Goal: Transaction & Acquisition: Purchase product/service

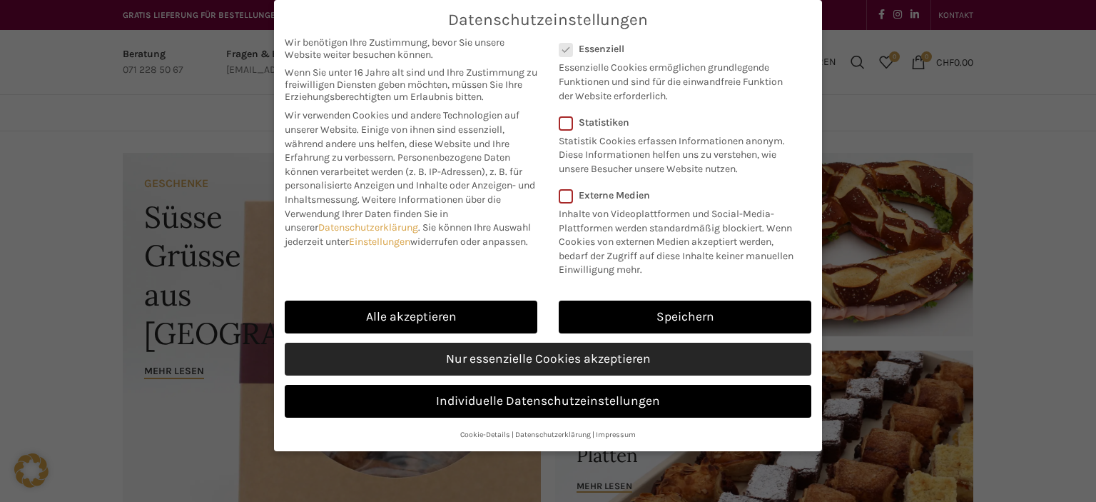
click at [548, 358] on link "Nur essenzielle Cookies akzeptieren" at bounding box center [548, 359] width 527 height 33
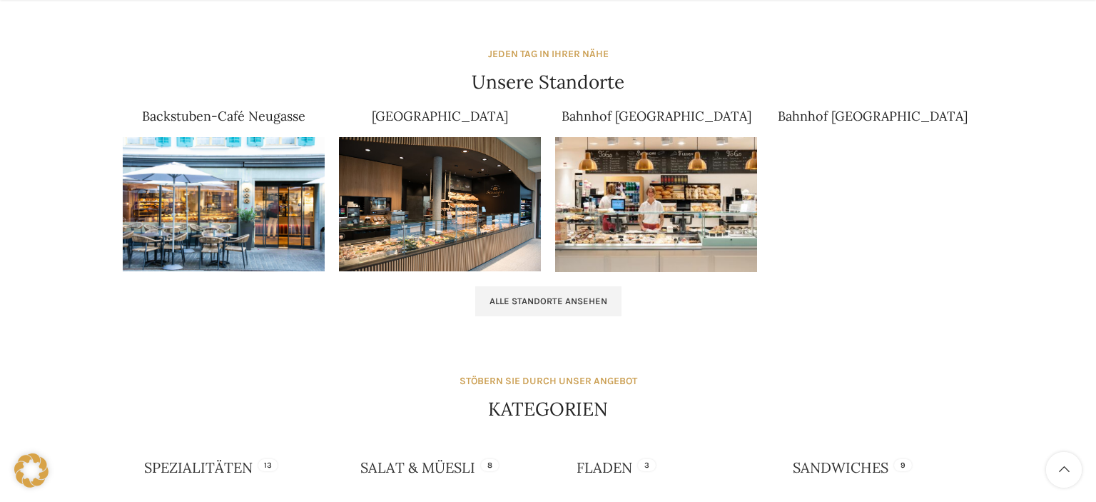
scroll to position [979, 0]
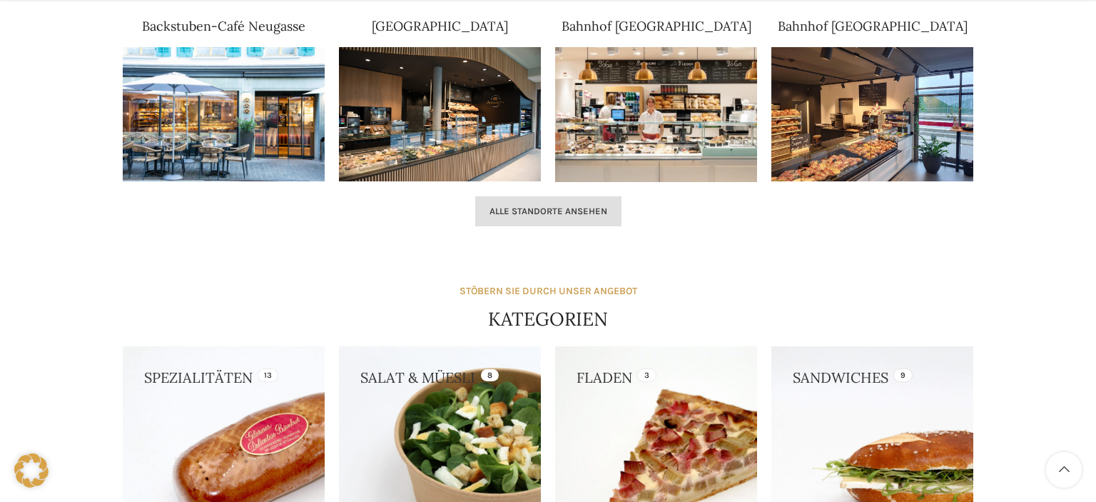
click at [517, 211] on span "Alle Standorte ansehen" at bounding box center [549, 211] width 118 height 11
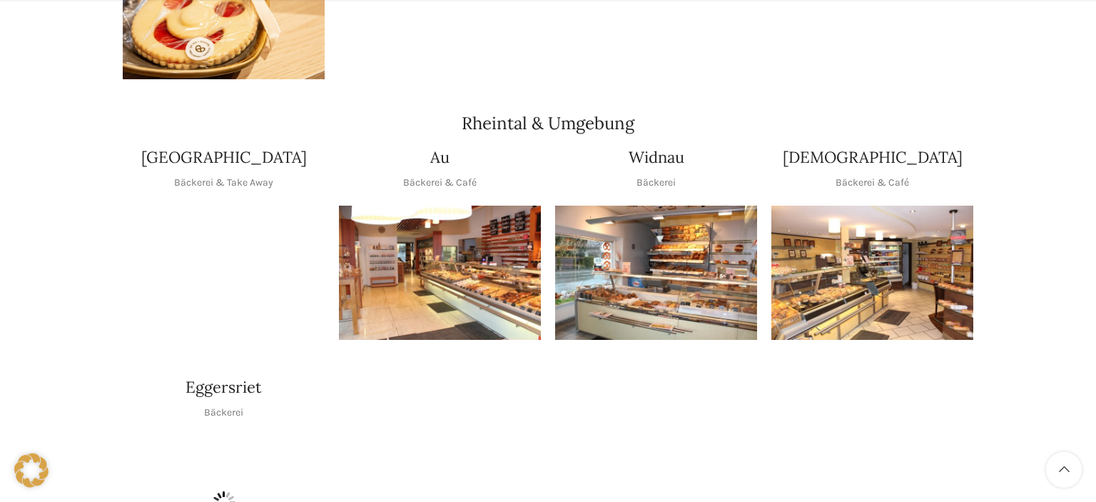
scroll to position [1206, 0]
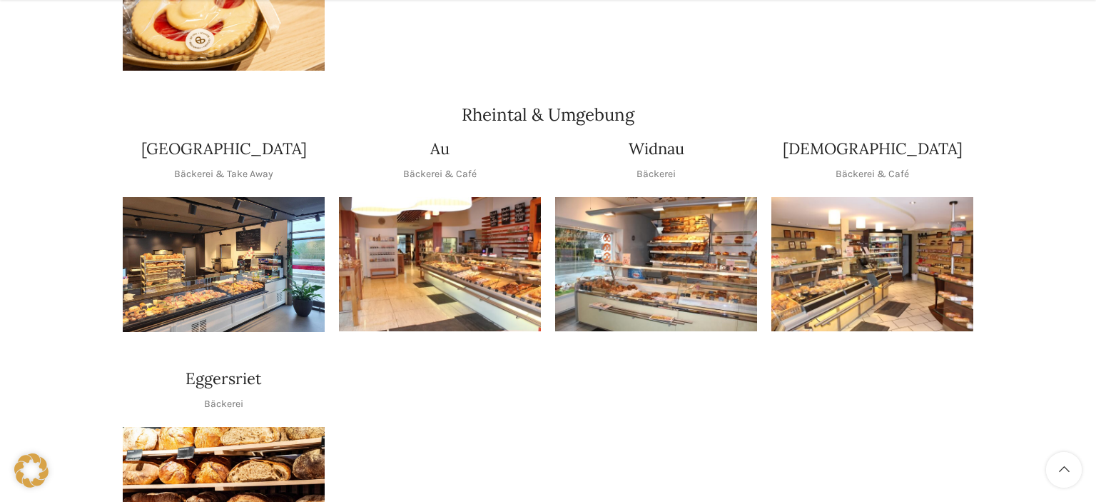
click at [857, 239] on img "1 / 1" at bounding box center [873, 264] width 202 height 135
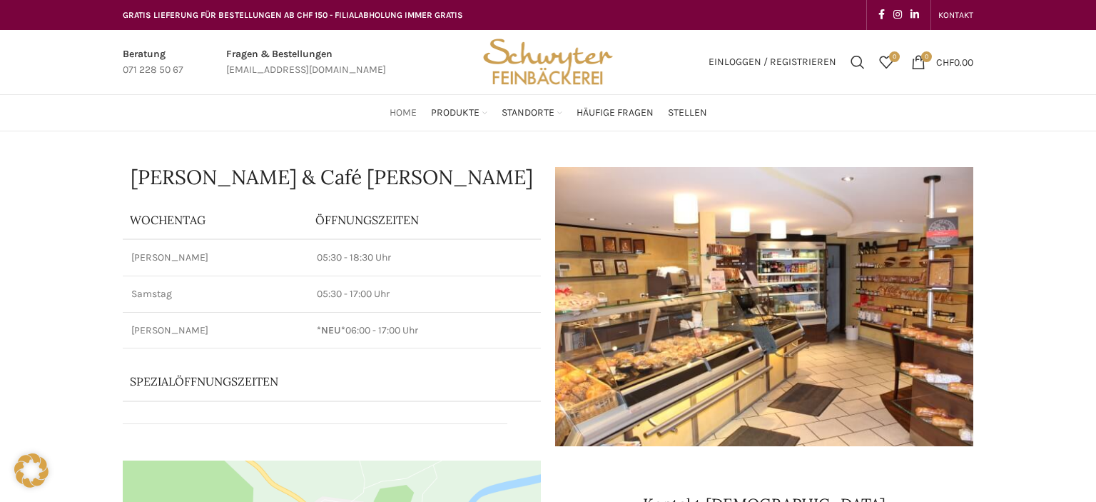
click at [405, 116] on span "Home" at bounding box center [403, 113] width 27 height 14
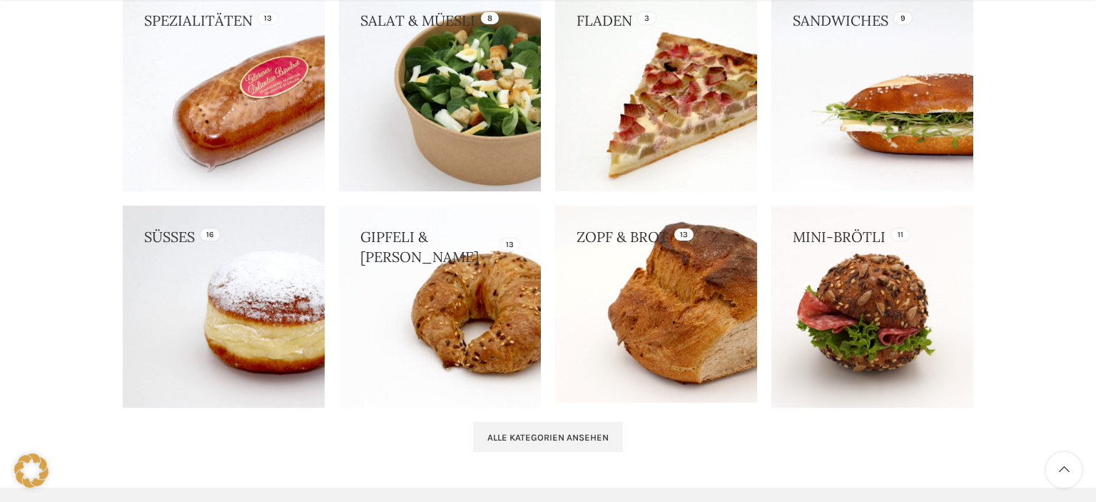
scroll to position [1356, 0]
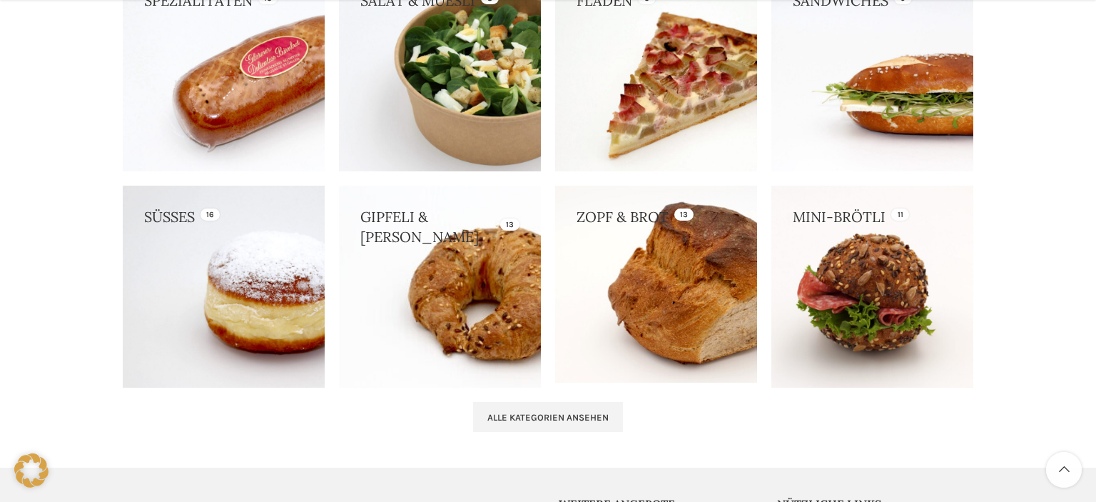
click at [422, 263] on link at bounding box center [440, 287] width 202 height 202
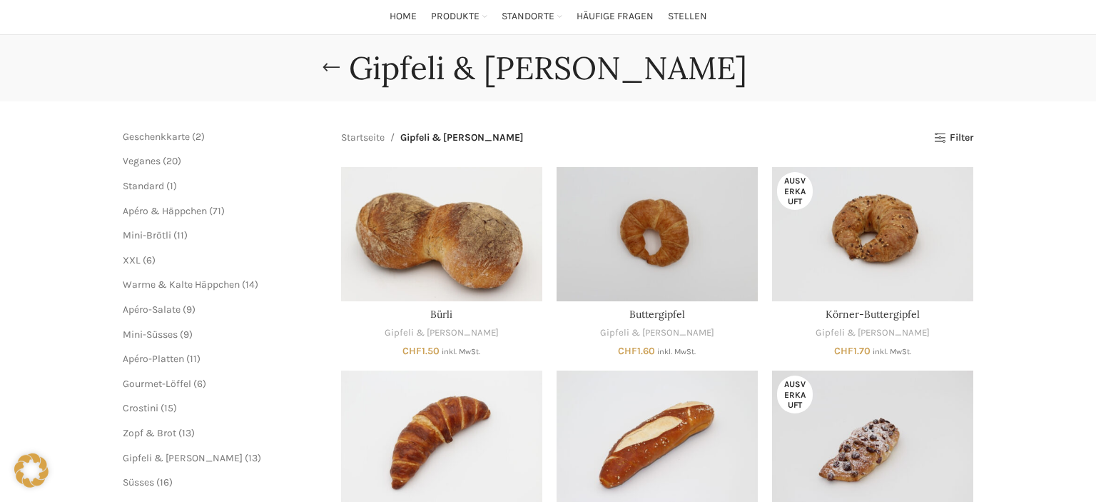
scroll to position [151, 0]
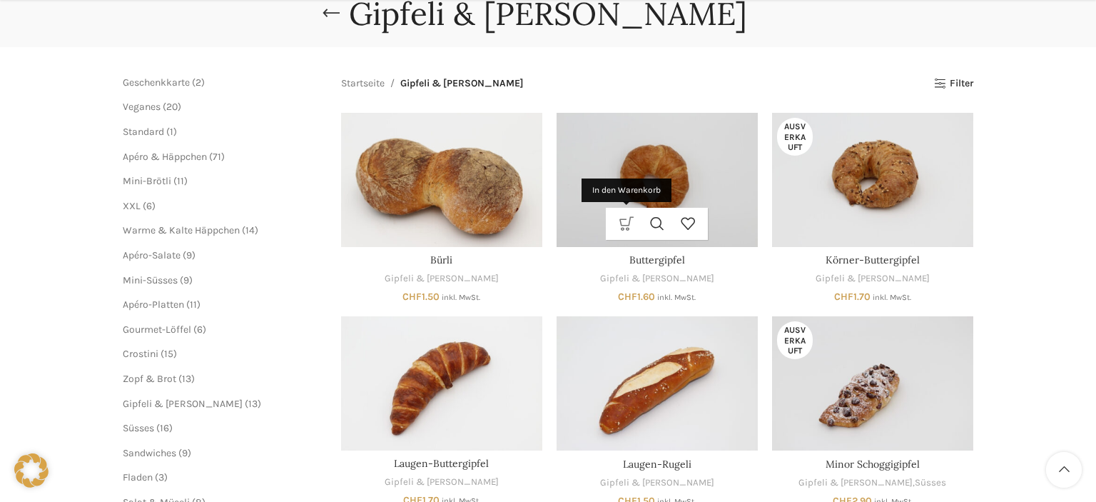
click at [627, 225] on link "In den Warenkorb" at bounding box center [626, 224] width 31 height 32
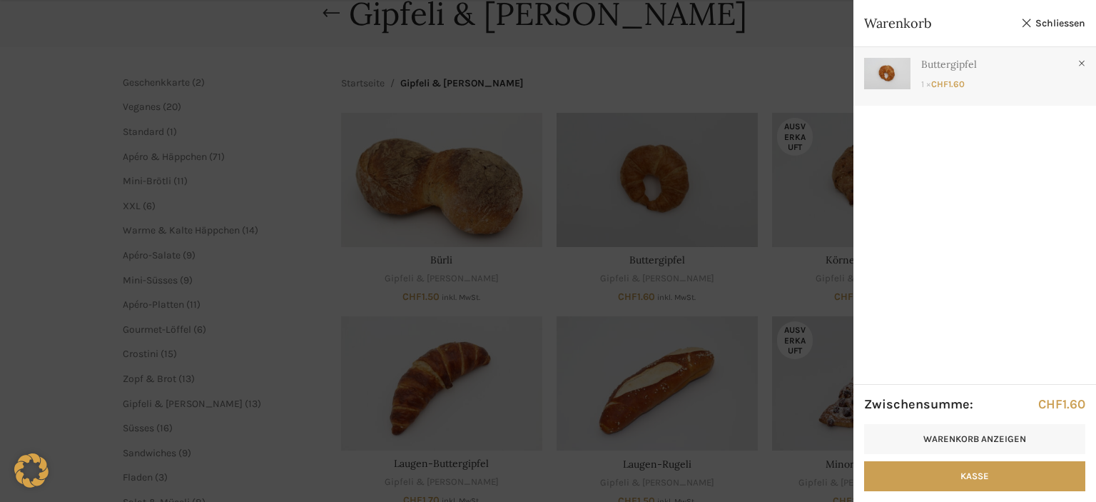
click at [982, 73] on link "Anzeigen" at bounding box center [975, 73] width 243 height 52
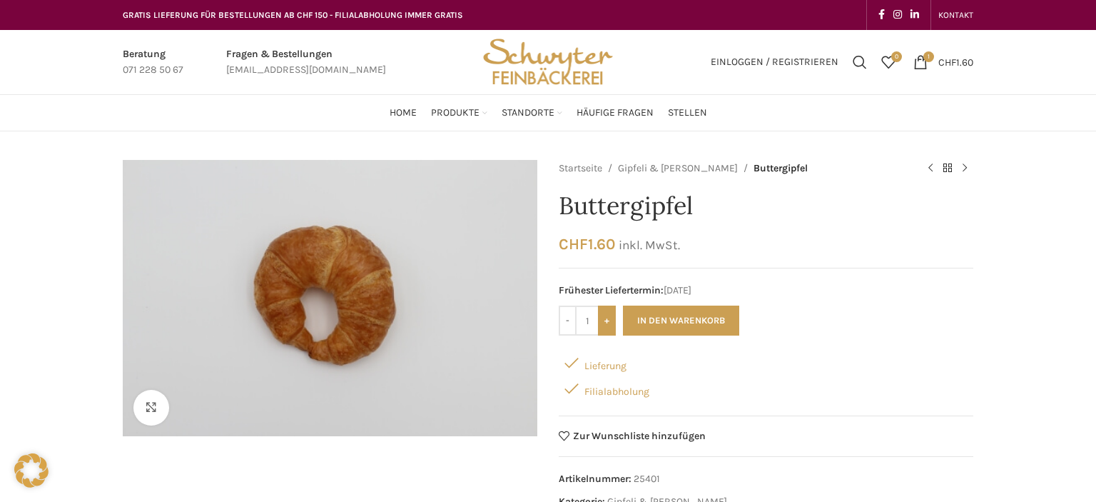
click at [611, 321] on input "+" at bounding box center [607, 321] width 18 height 30
type input "3"
click at [663, 318] on button "In den Warenkorb" at bounding box center [681, 321] width 116 height 30
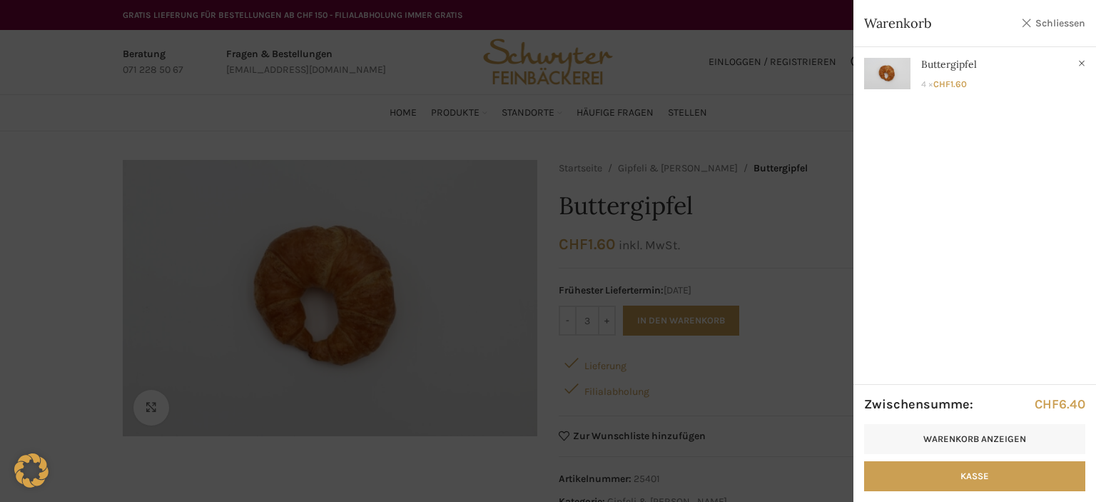
click at [1064, 24] on link "Schliessen" at bounding box center [1053, 23] width 64 height 18
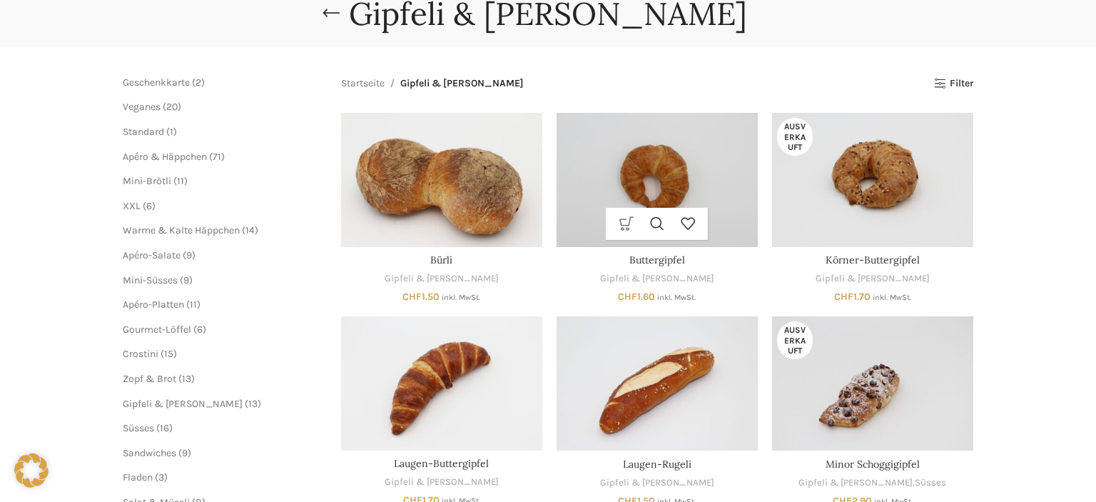
scroll to position [151, 0]
click at [885, 184] on img "Körner-Buttergipfel" at bounding box center [872, 180] width 201 height 134
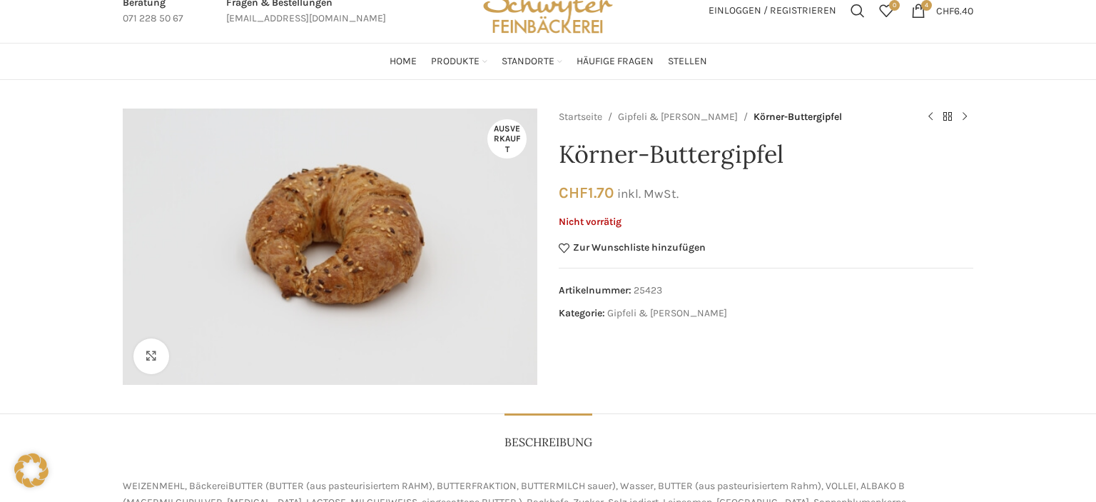
scroll to position [75, 0]
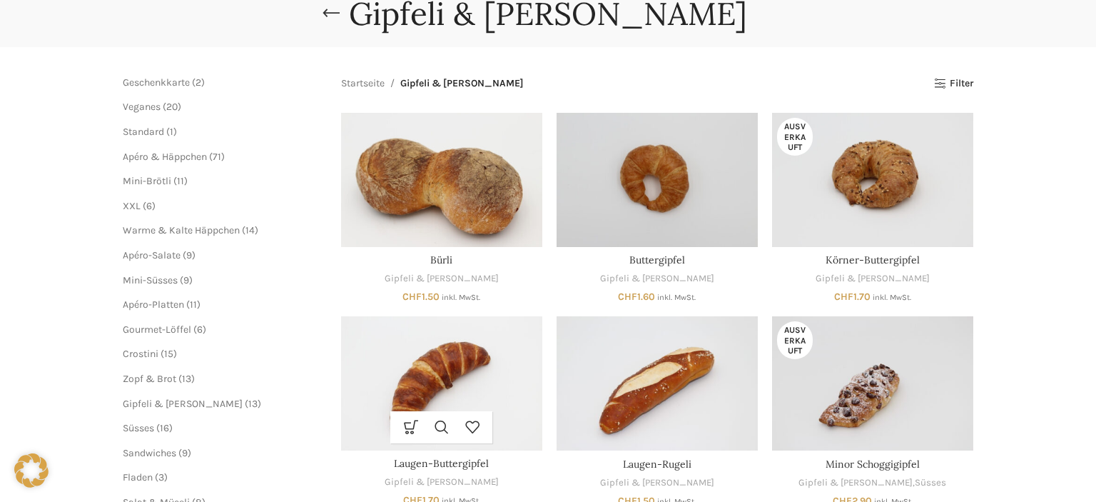
scroll to position [151, 0]
click at [461, 401] on img "Laugen-Buttergipfel" at bounding box center [441, 383] width 201 height 134
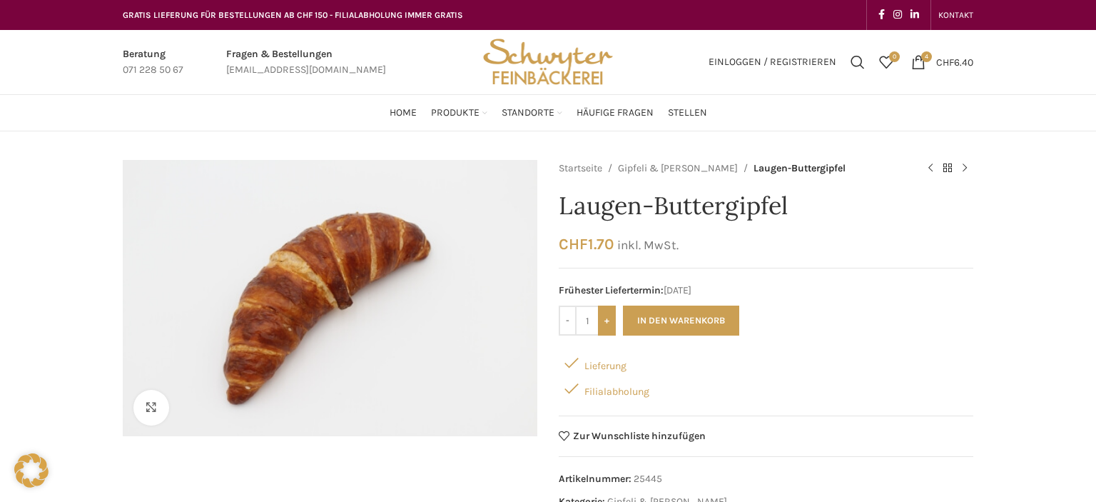
click at [605, 317] on input "+" at bounding box center [607, 321] width 18 height 30
type input "3"
click at [692, 321] on button "In den Warenkorb" at bounding box center [681, 321] width 116 height 30
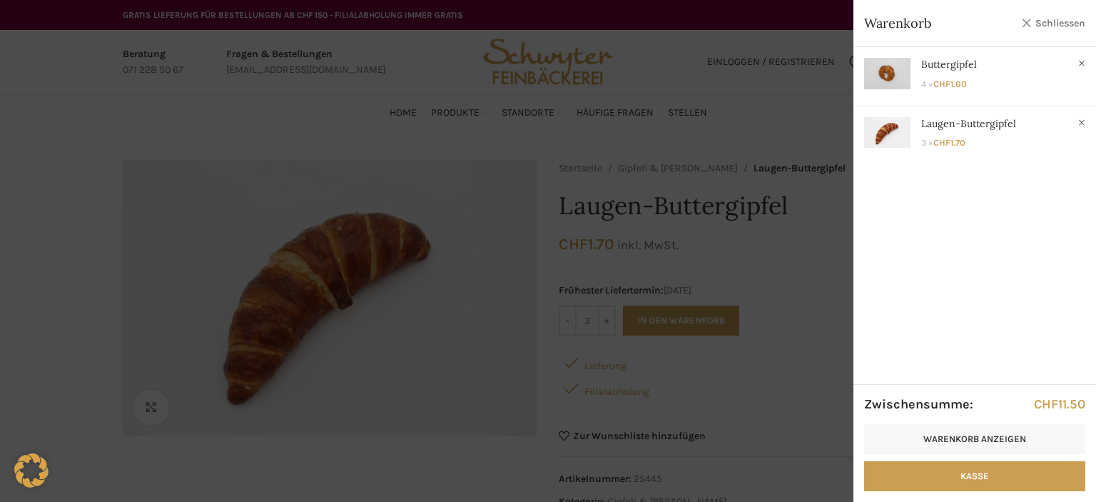
click at [1042, 21] on link "Schliessen" at bounding box center [1053, 23] width 64 height 18
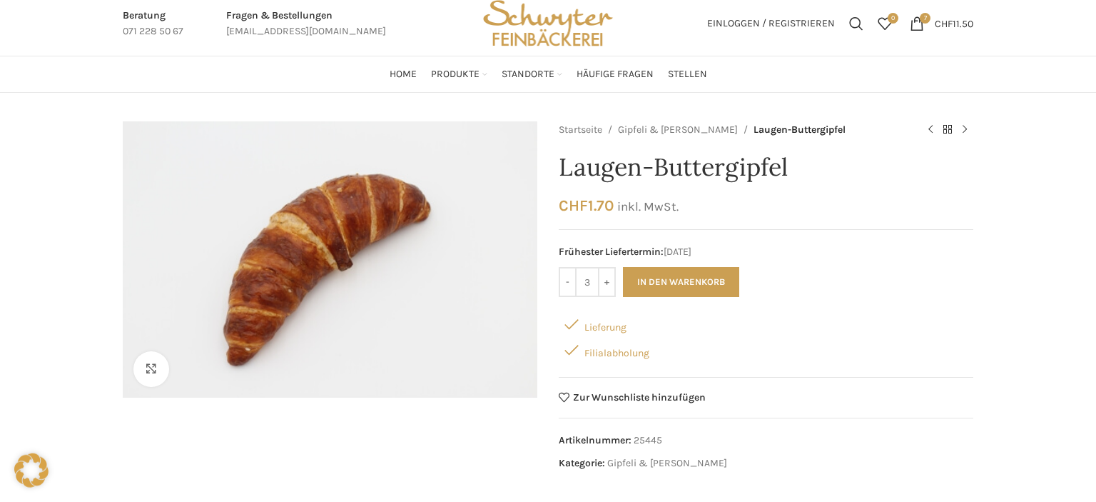
scroll to position [75, 0]
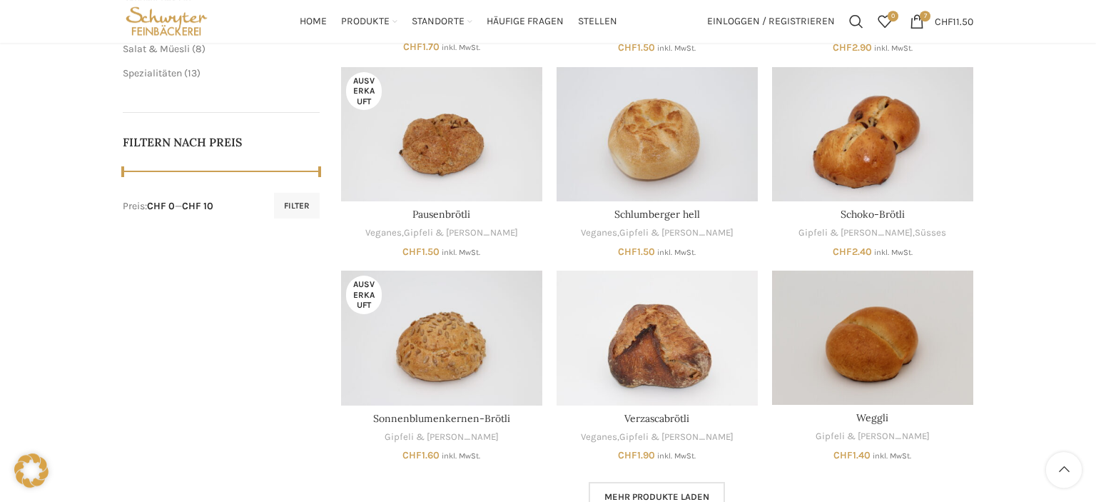
scroll to position [602, 0]
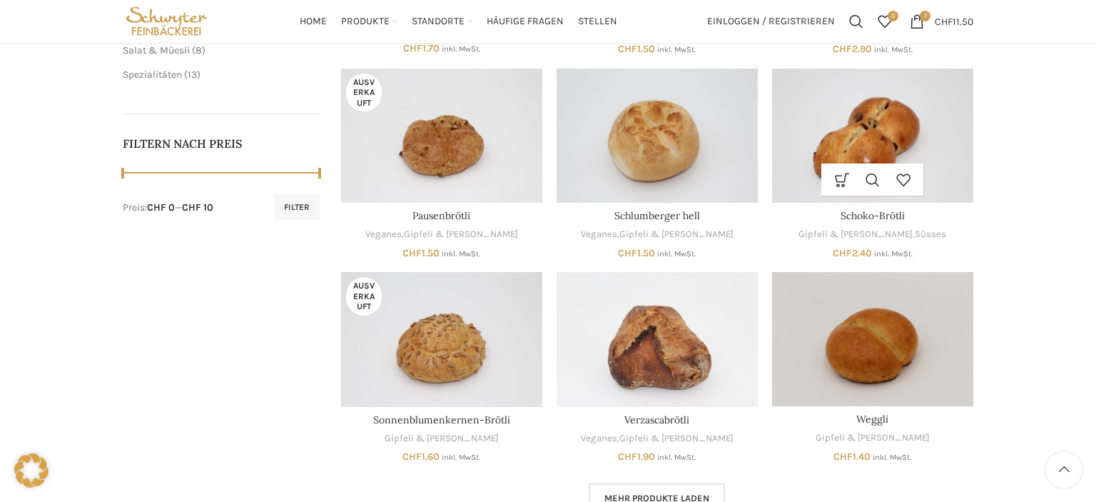
click at [872, 162] on img "Schoko-Brötli" at bounding box center [872, 136] width 201 height 134
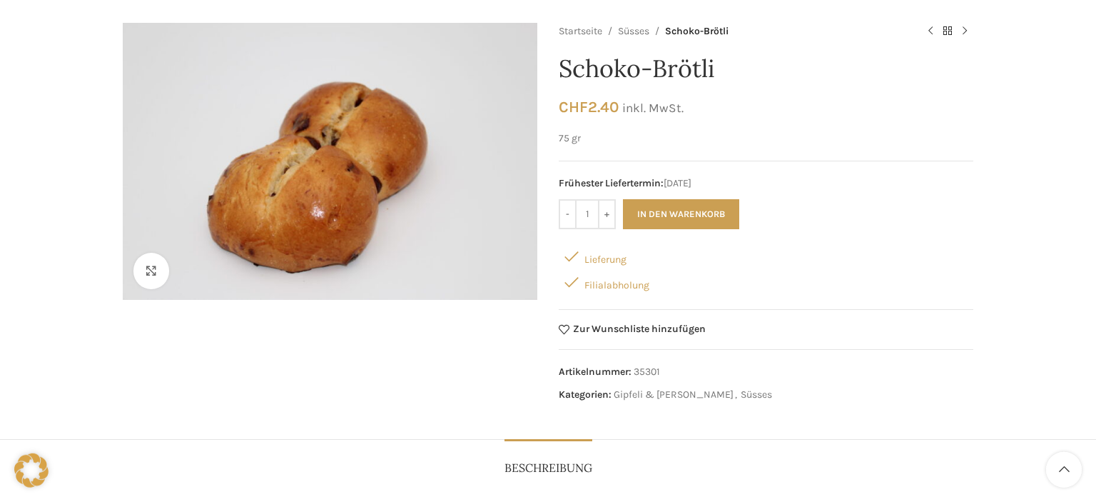
scroll to position [151, 0]
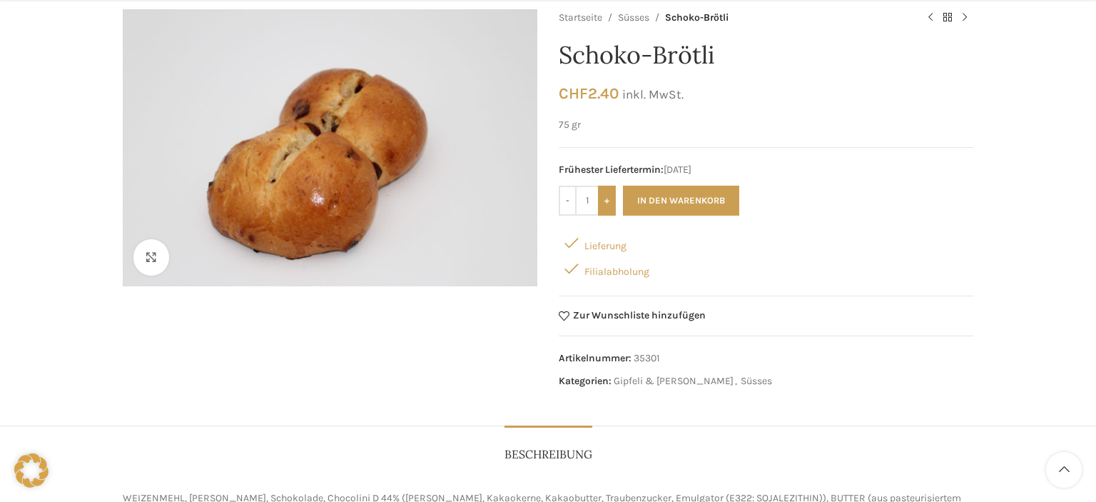
click at [610, 199] on input "+" at bounding box center [607, 201] width 18 height 30
type input "2"
click at [670, 198] on button "In den Warenkorb" at bounding box center [681, 201] width 116 height 30
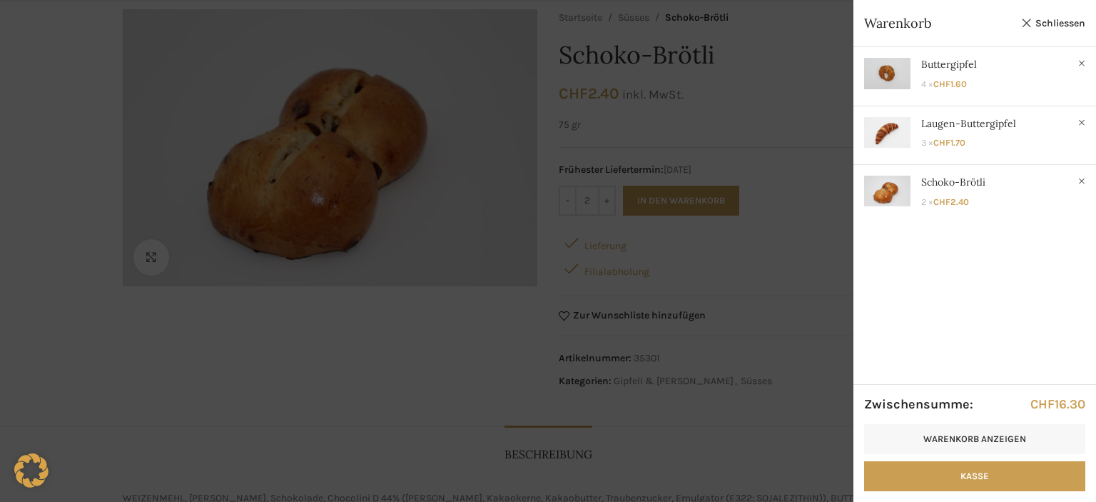
click at [772, 132] on div at bounding box center [548, 251] width 1096 height 502
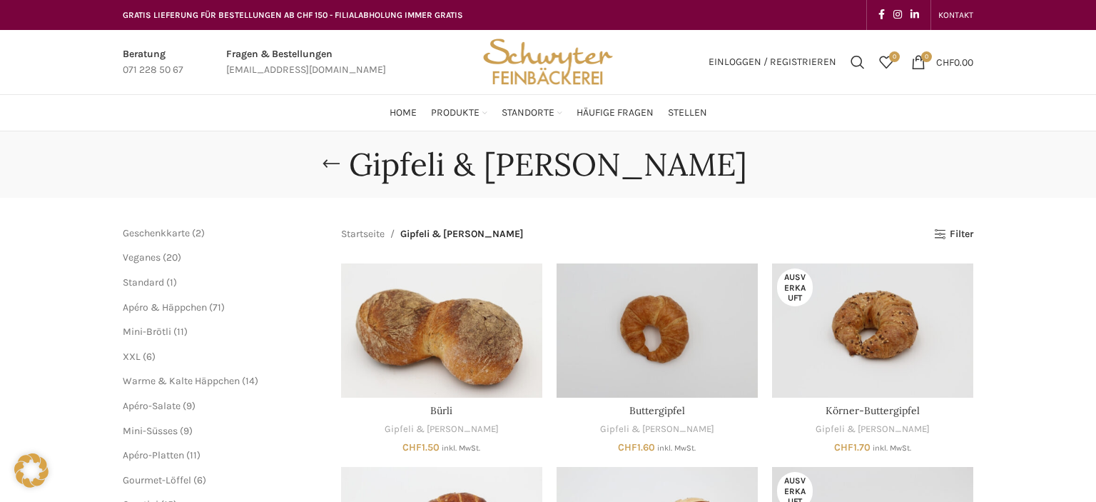
scroll to position [602, 0]
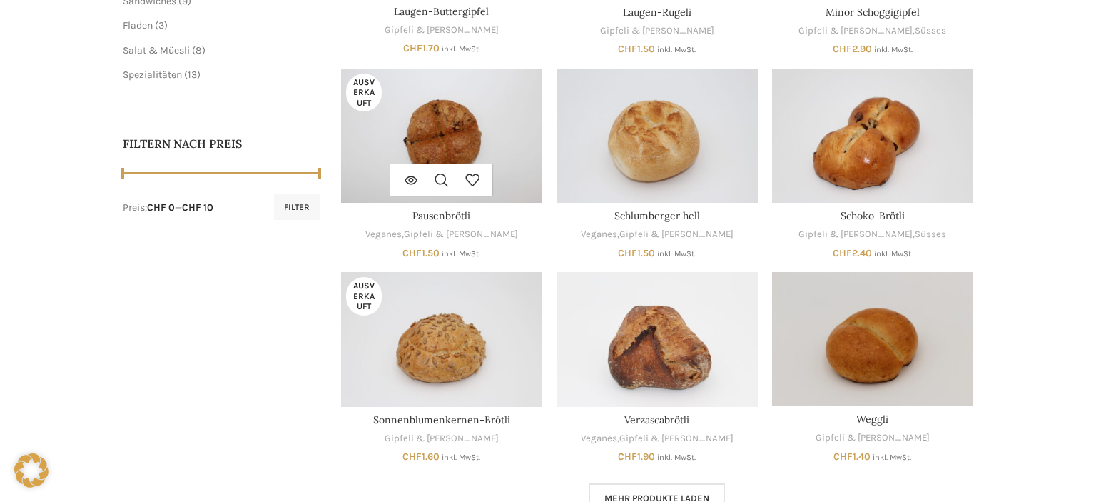
click at [467, 141] on img "Pausenbrötli" at bounding box center [441, 136] width 201 height 134
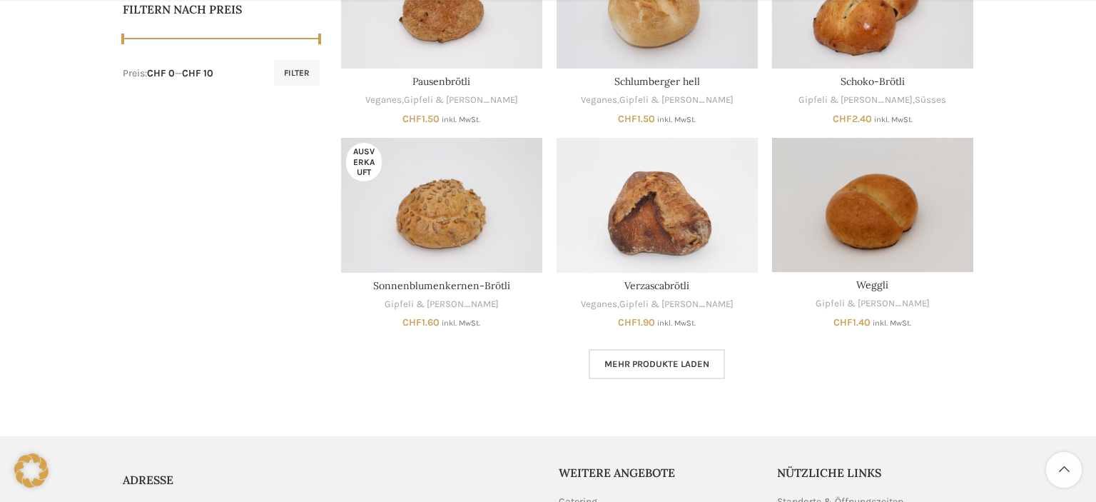
scroll to position [754, 0]
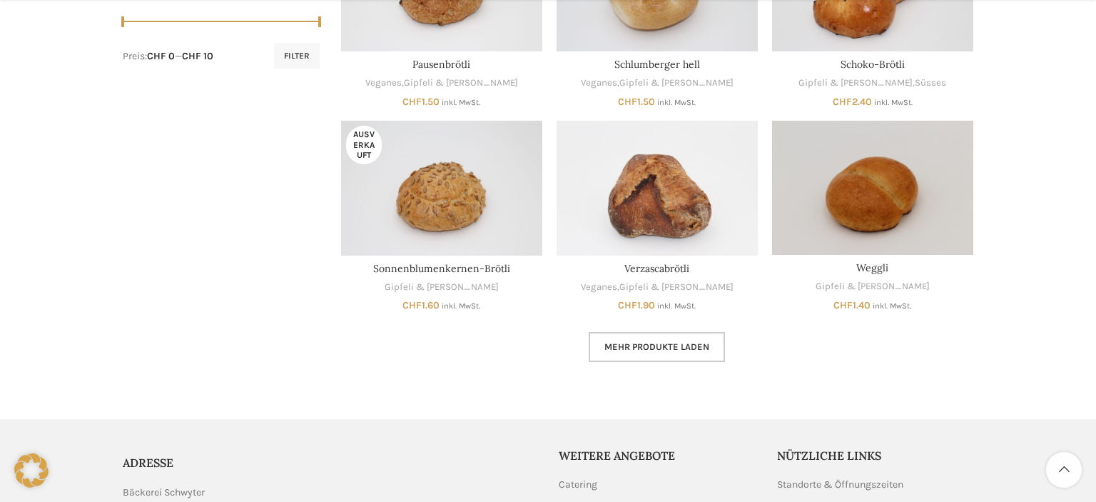
click at [674, 350] on span "Mehr Produkte laden" at bounding box center [657, 346] width 105 height 11
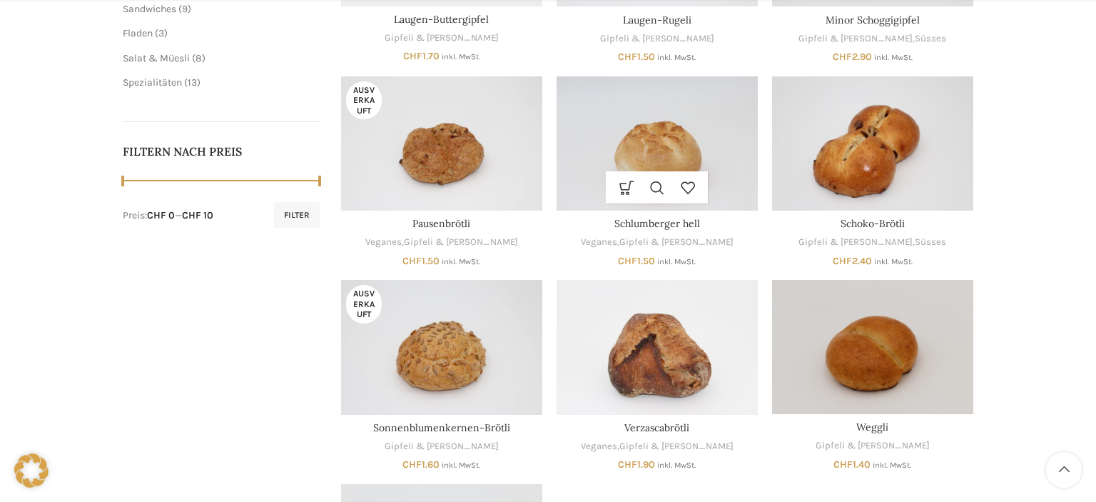
scroll to position [602, 0]
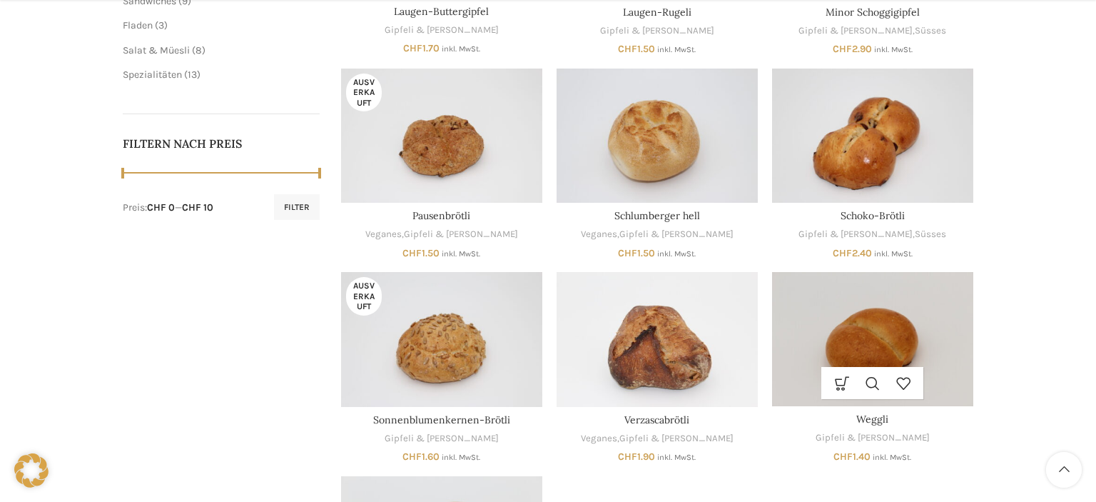
click at [903, 324] on img "Weggli" at bounding box center [872, 339] width 201 height 134
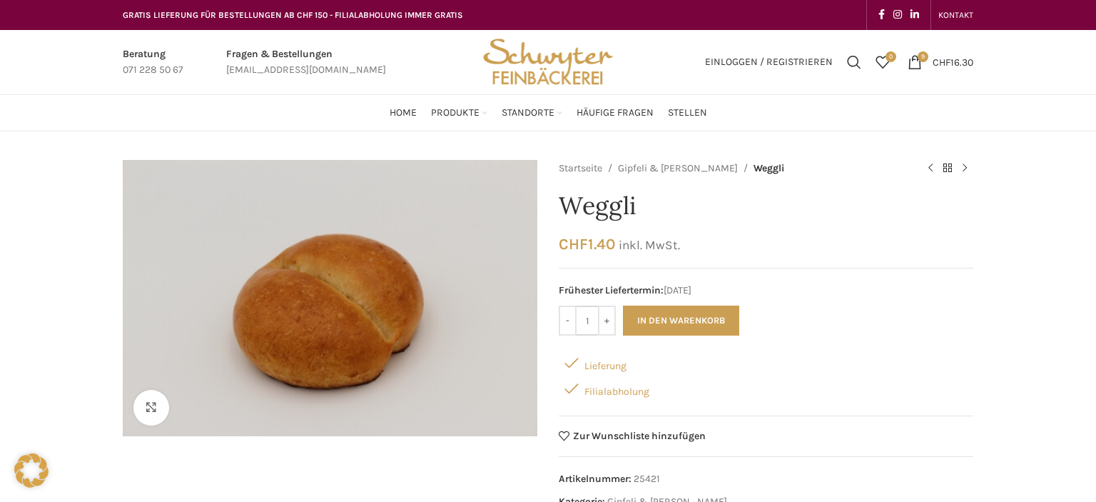
click at [597, 319] on input "1" at bounding box center [587, 321] width 21 height 30
click at [610, 318] on input "+" at bounding box center [607, 321] width 18 height 30
click at [607, 323] on input "+" at bounding box center [607, 321] width 18 height 30
click at [567, 326] on input "-" at bounding box center [568, 321] width 18 height 30
type input "2"
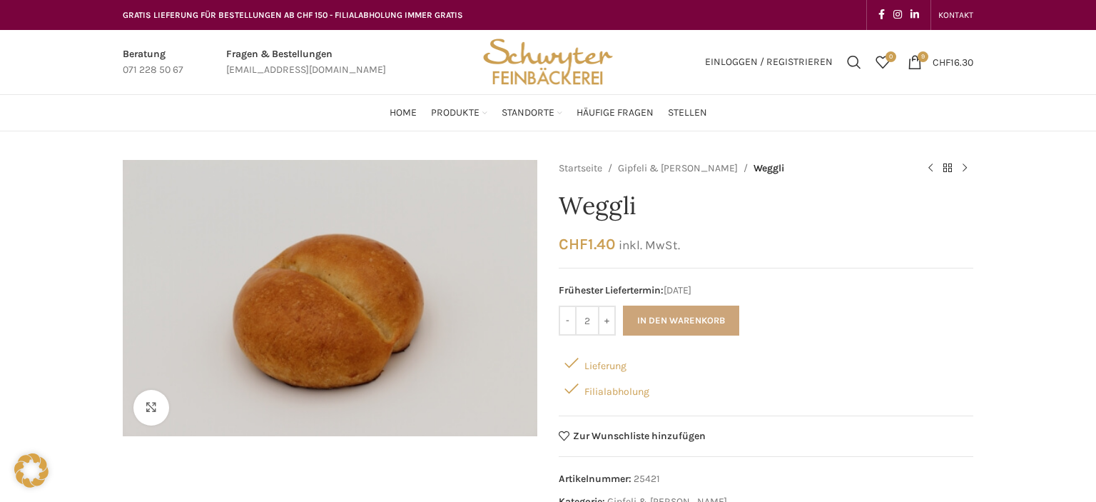
click at [681, 316] on button "In den Warenkorb" at bounding box center [681, 321] width 116 height 30
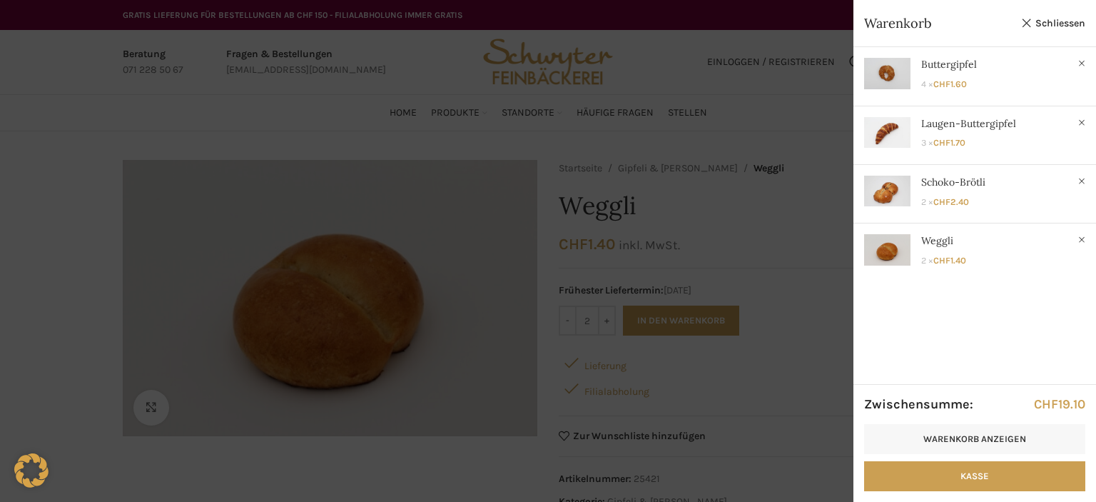
click at [823, 310] on div at bounding box center [548, 251] width 1096 height 502
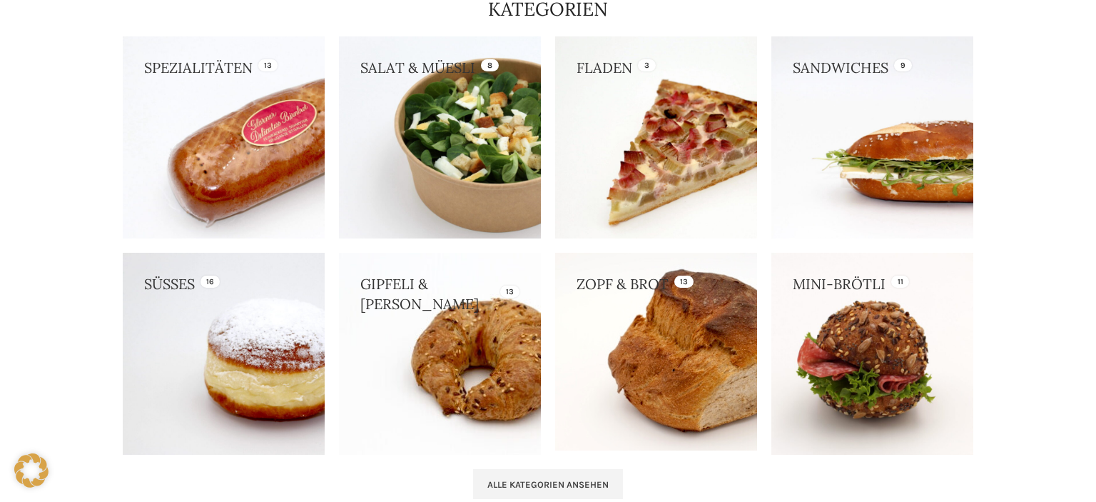
scroll to position [1356, 0]
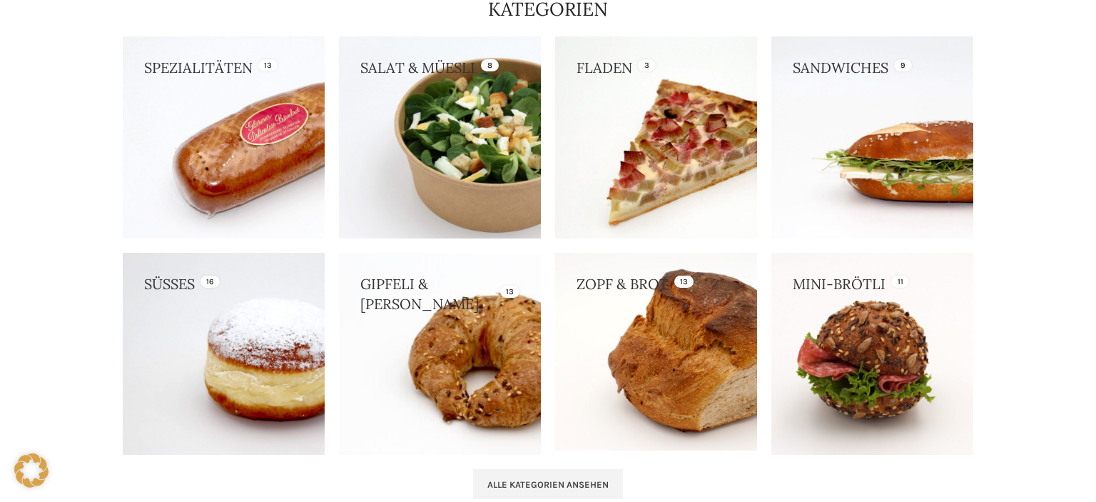
click at [449, 361] on link at bounding box center [440, 354] width 202 height 202
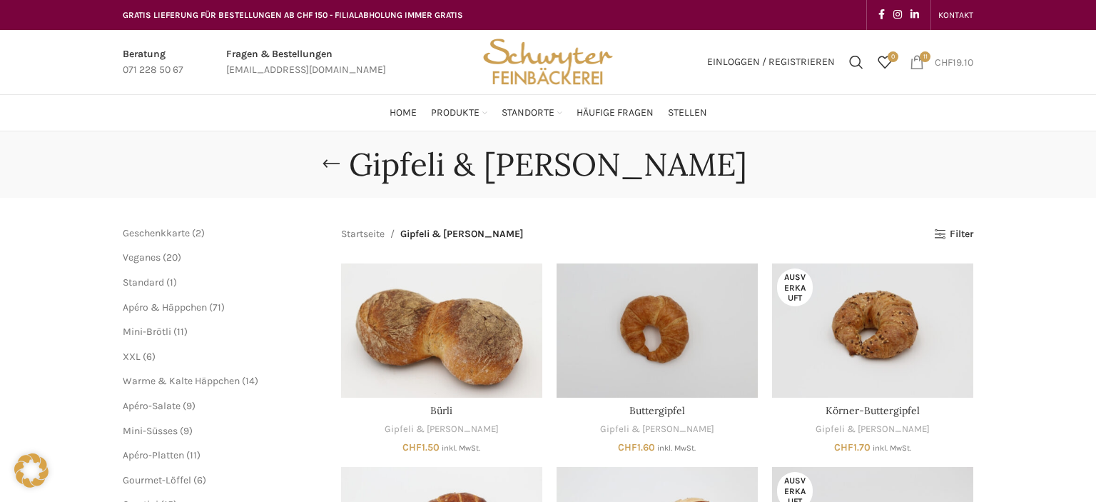
click at [944, 61] on span "CHF" at bounding box center [944, 62] width 18 height 12
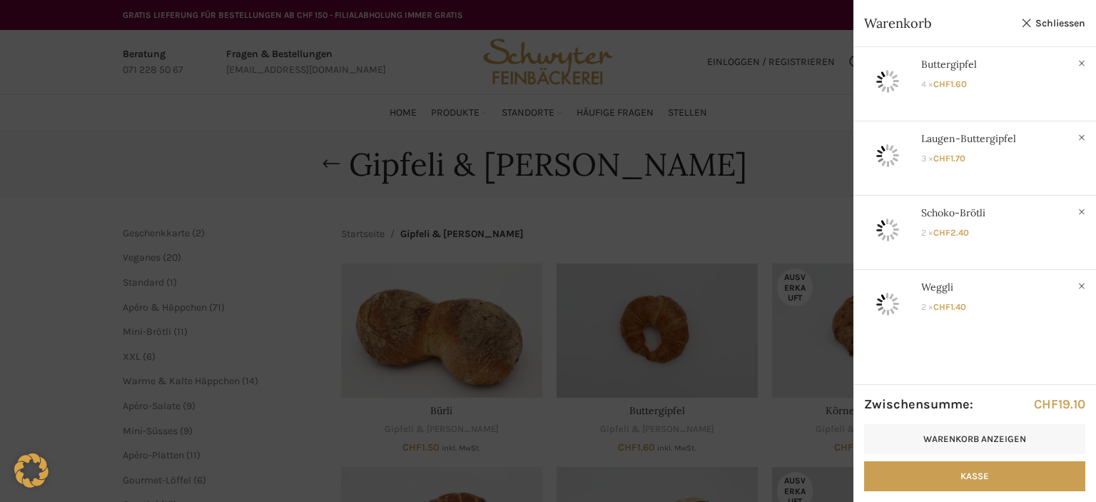
click at [727, 193] on div at bounding box center [548, 251] width 1096 height 502
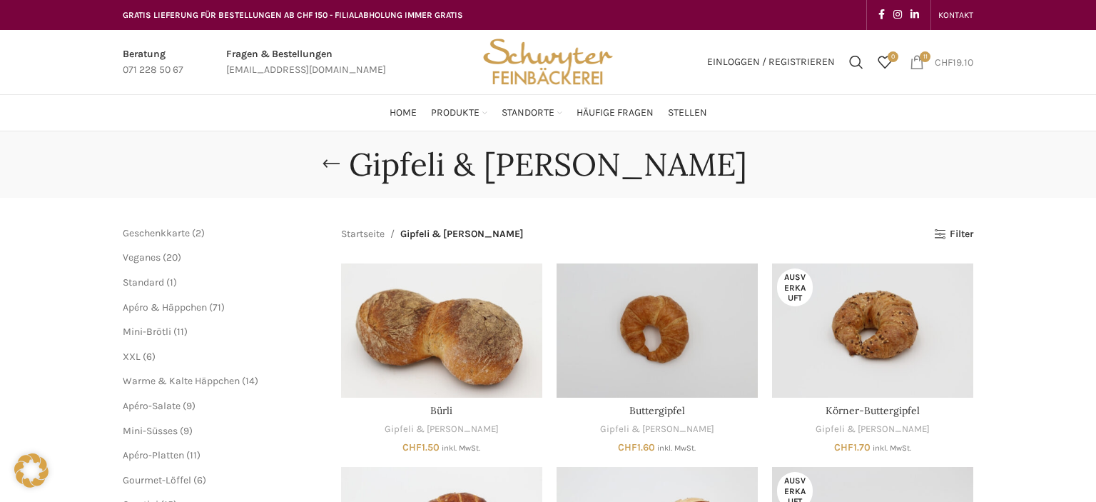
click at [947, 65] on span "CHF" at bounding box center [944, 62] width 18 height 12
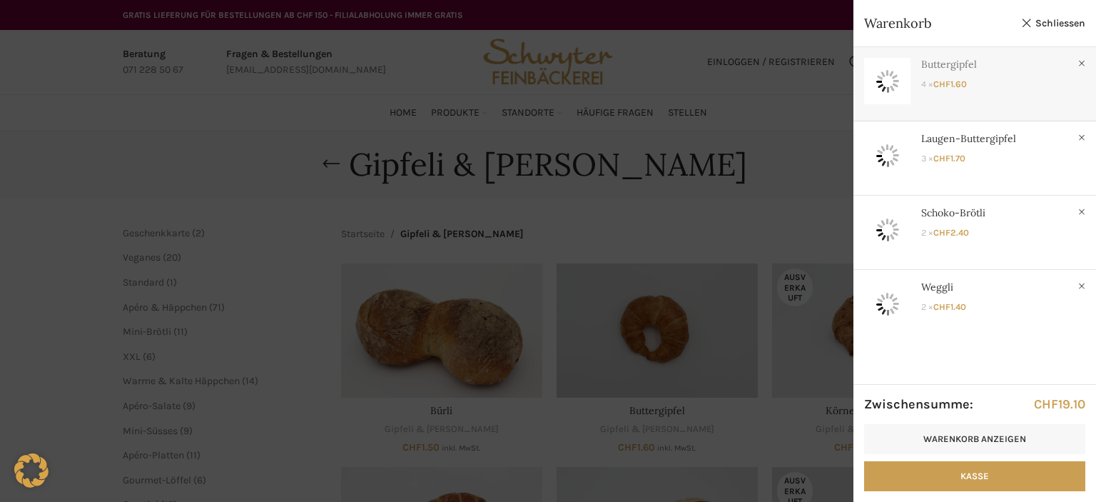
click at [957, 65] on link "Anzeigen" at bounding box center [975, 81] width 243 height 68
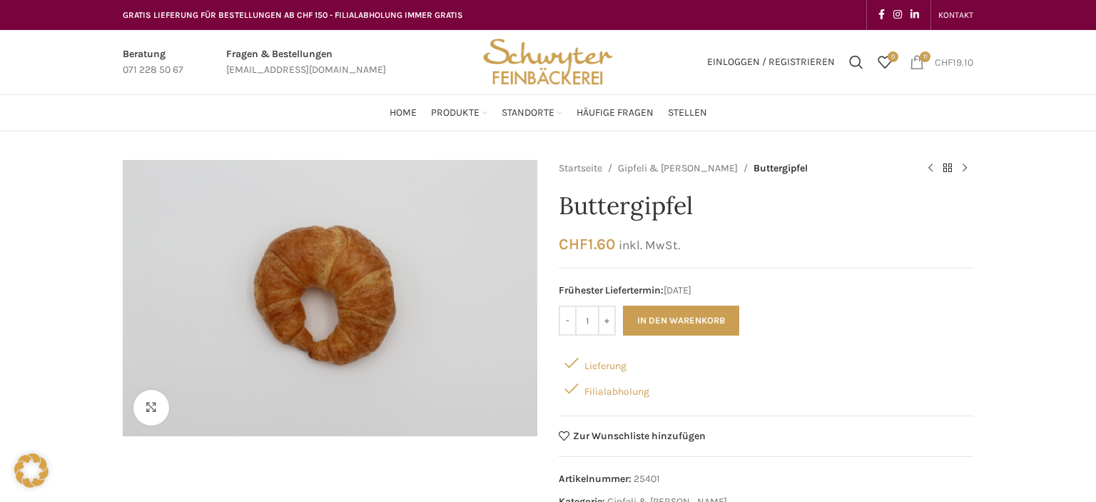
click at [939, 64] on span "CHF" at bounding box center [944, 62] width 18 height 12
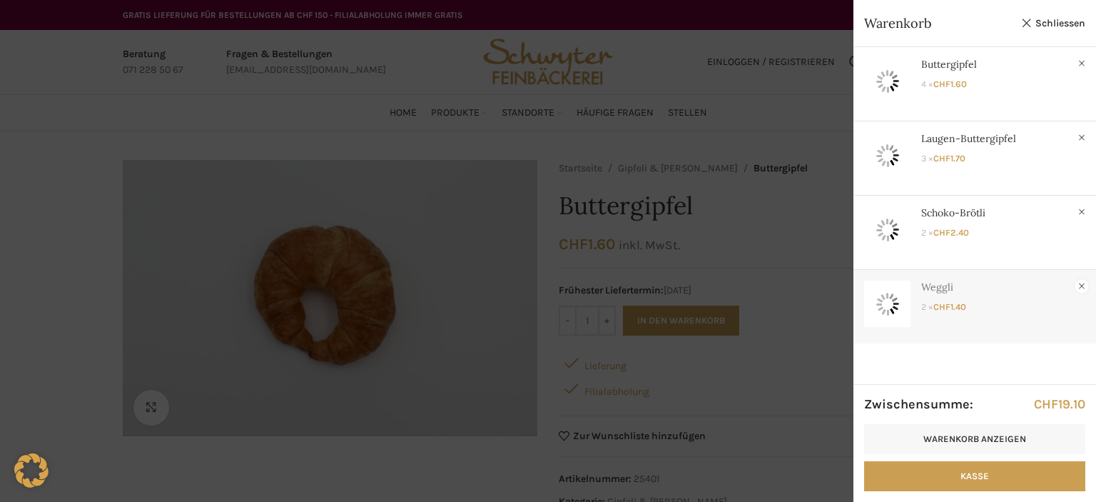
click at [1082, 280] on link "×" at bounding box center [1082, 286] width 14 height 14
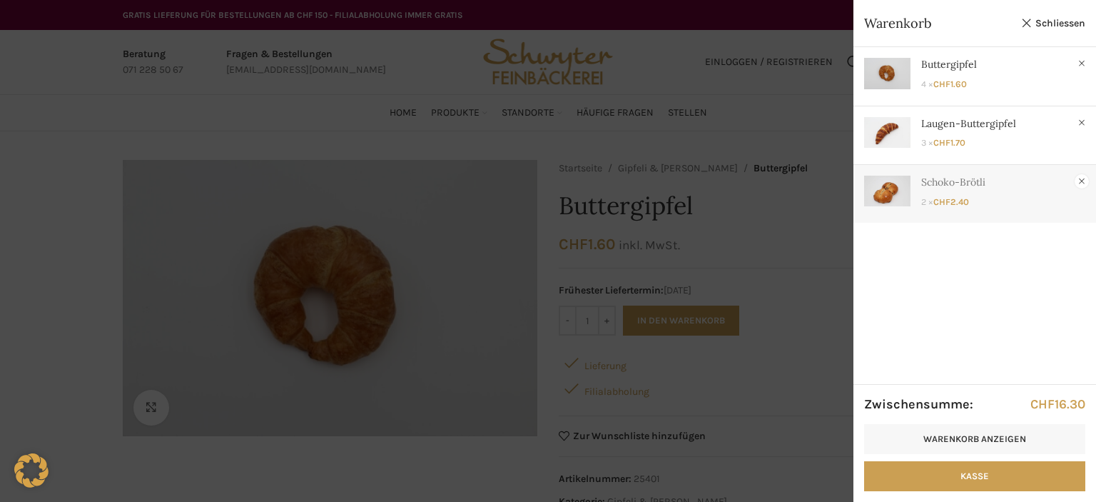
click at [1083, 178] on link "×" at bounding box center [1082, 181] width 14 height 14
click at [995, 132] on link "Anzeigen" at bounding box center [975, 132] width 243 height 52
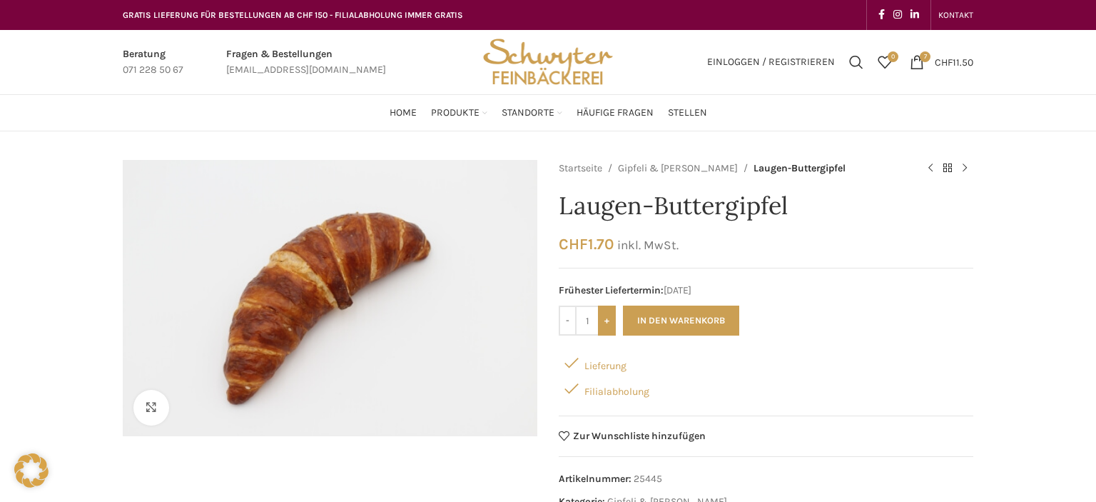
click at [606, 325] on input "+" at bounding box center [607, 321] width 18 height 30
type input "3"
click at [650, 316] on button "In den Warenkorb" at bounding box center [681, 321] width 116 height 30
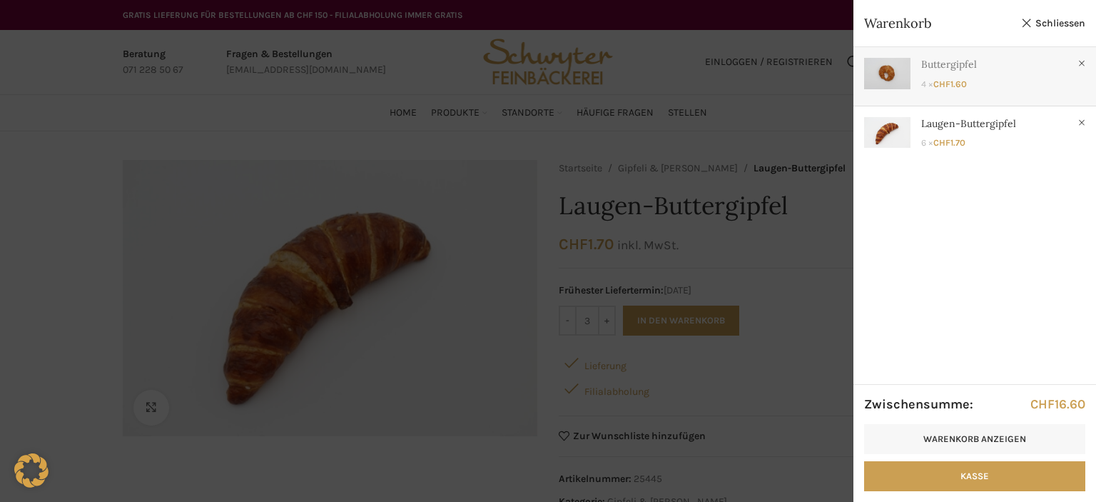
click at [957, 74] on link "Anzeigen" at bounding box center [975, 73] width 243 height 52
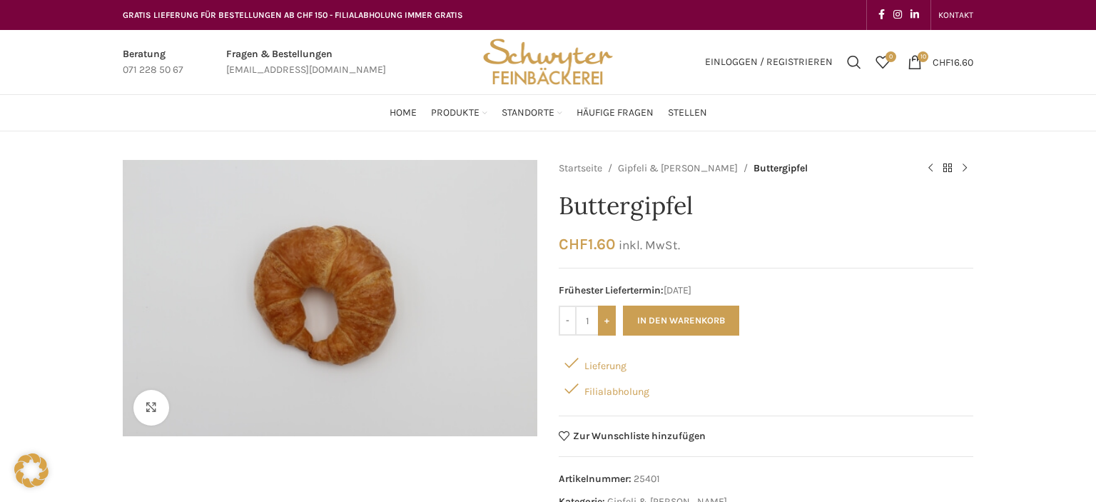
click at [612, 327] on input "+" at bounding box center [607, 321] width 18 height 30
click at [568, 323] on input "-" at bounding box center [568, 321] width 18 height 30
click at [610, 323] on input "+" at bounding box center [607, 321] width 18 height 30
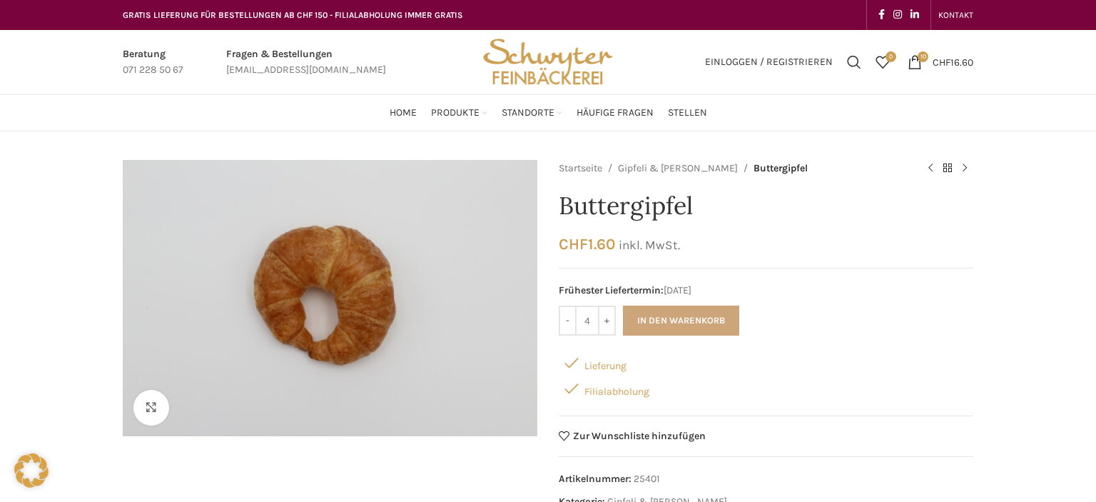
click at [669, 321] on button "In den Warenkorb" at bounding box center [681, 321] width 116 height 30
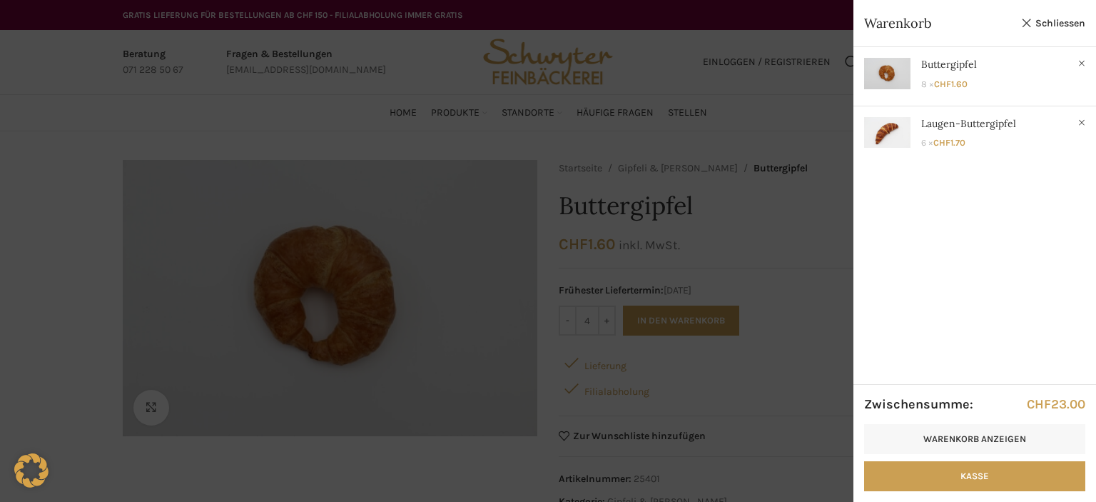
click at [678, 318] on div at bounding box center [548, 251] width 1096 height 502
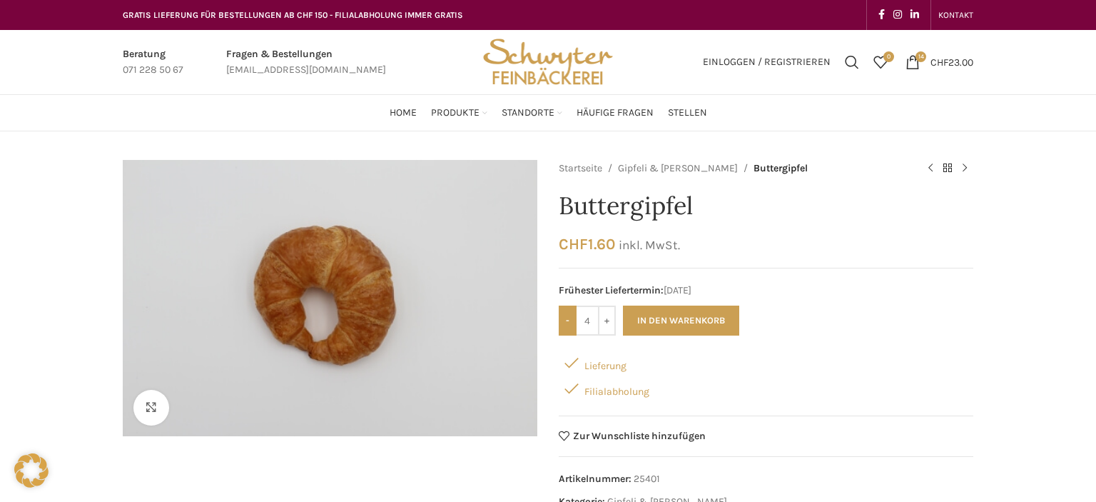
click at [562, 326] on input "-" at bounding box center [568, 321] width 18 height 30
type input "2"
click at [665, 314] on button "In den Warenkorb" at bounding box center [681, 321] width 116 height 30
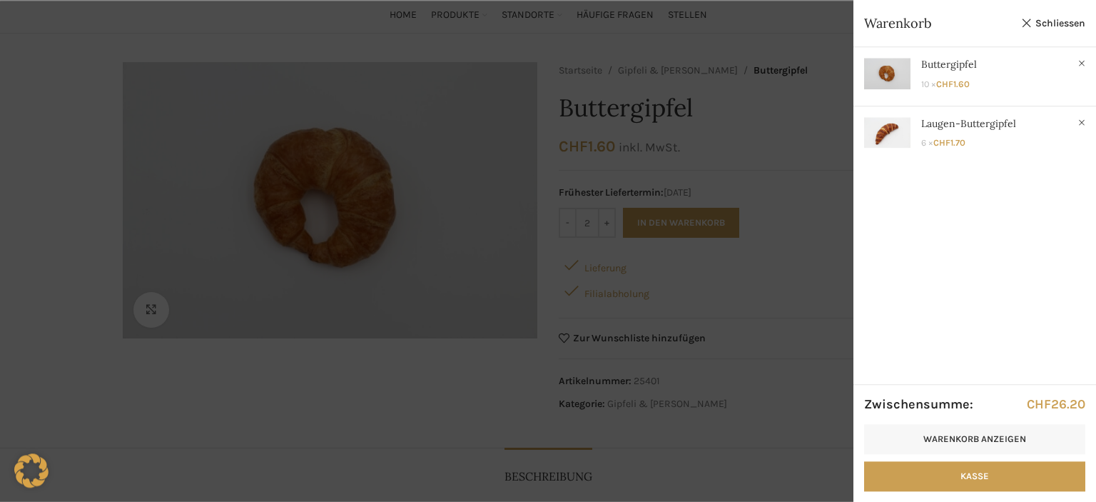
scroll to position [151, 0]
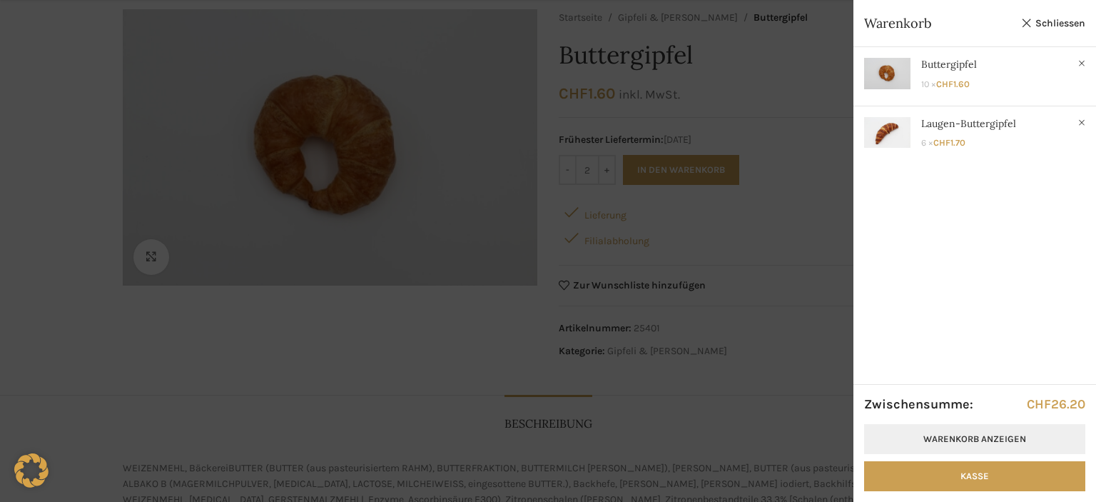
click at [948, 436] on link "Warenkorb anzeigen" at bounding box center [974, 439] width 221 height 30
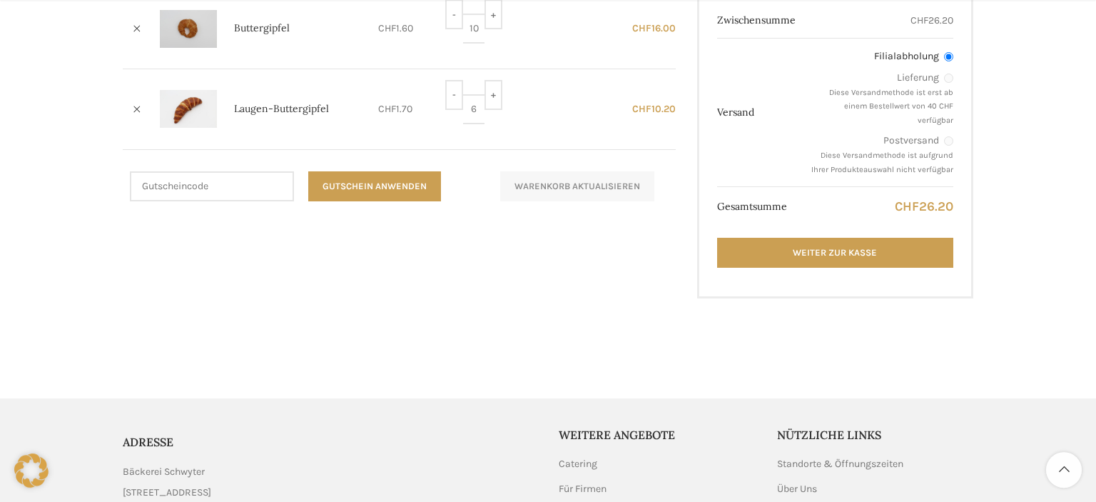
scroll to position [453, 0]
